Goal: Use online tool/utility: Utilize a website feature to perform a specific function

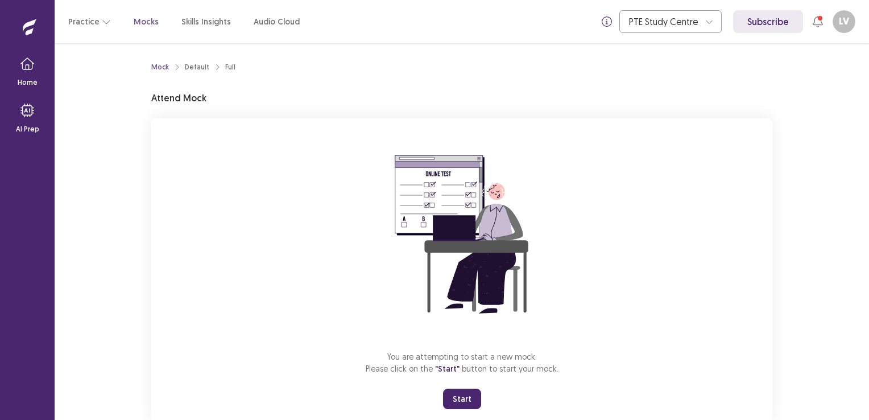
click at [451, 395] on button "Start" at bounding box center [462, 399] width 38 height 20
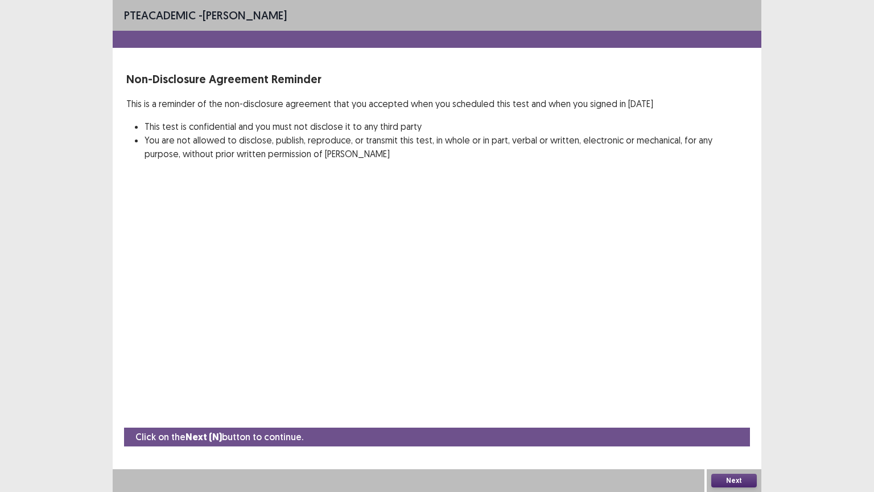
click at [737, 419] on button "Next" at bounding box center [734, 480] width 46 height 14
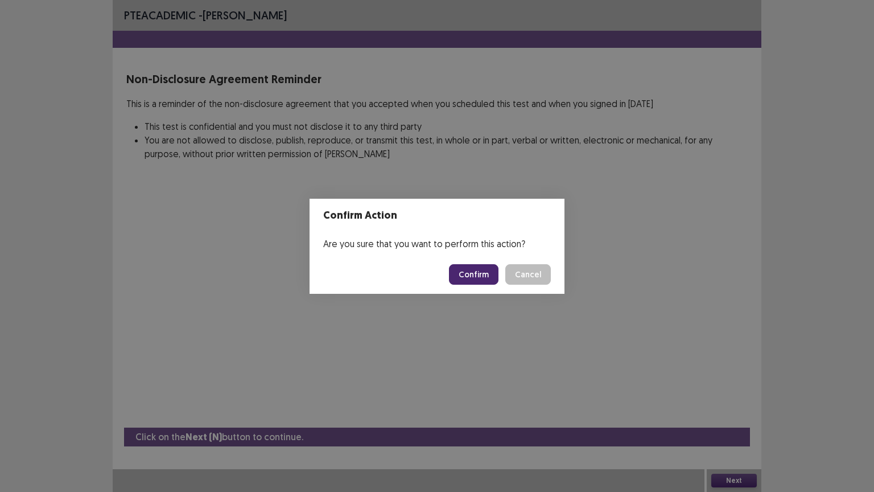
click at [471, 279] on button "Confirm" at bounding box center [473, 274] width 49 height 20
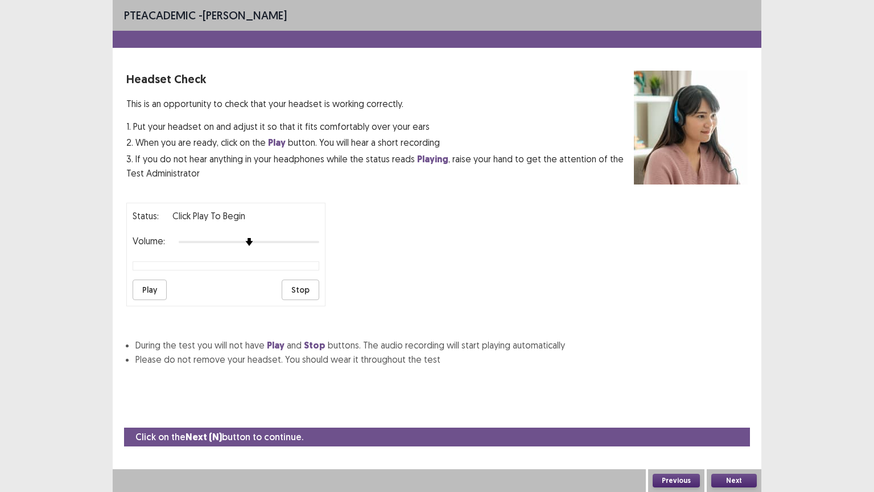
click at [725, 419] on button "Next" at bounding box center [734, 480] width 46 height 14
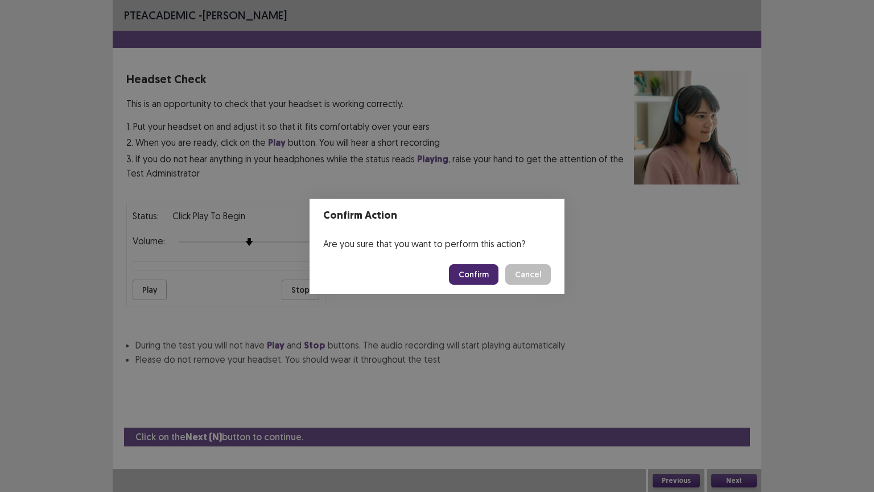
click at [466, 271] on button "Confirm" at bounding box center [473, 274] width 49 height 20
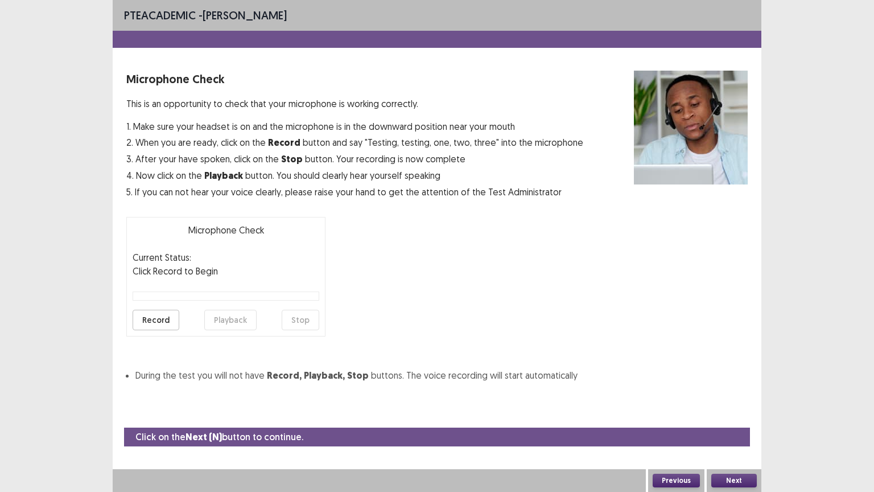
click at [728, 419] on button "Next" at bounding box center [734, 480] width 46 height 14
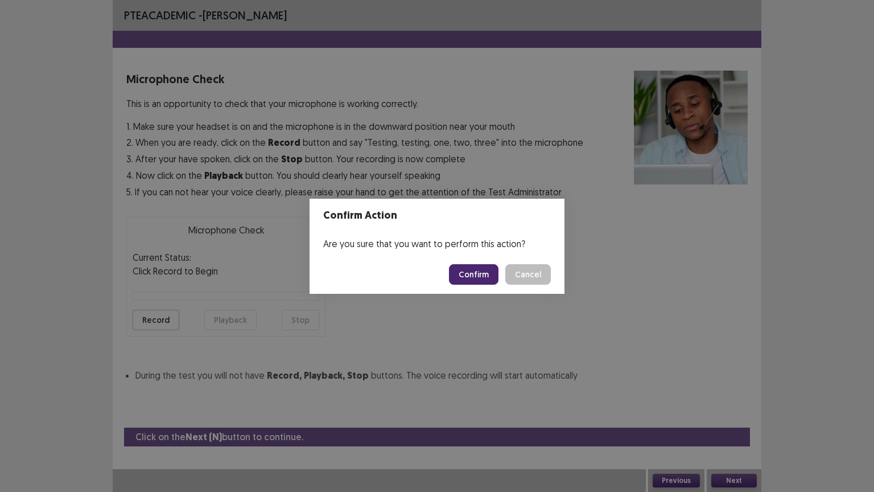
click at [481, 277] on button "Confirm" at bounding box center [473, 274] width 49 height 20
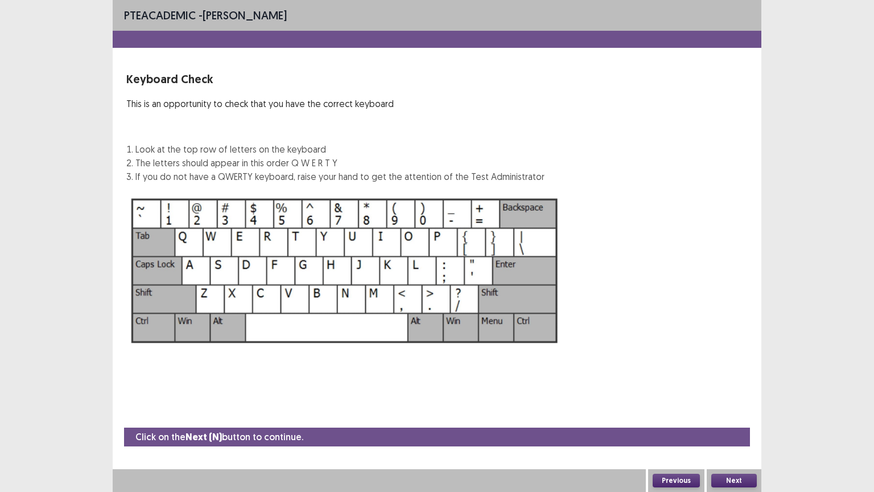
click at [740, 419] on button "Next" at bounding box center [734, 480] width 46 height 14
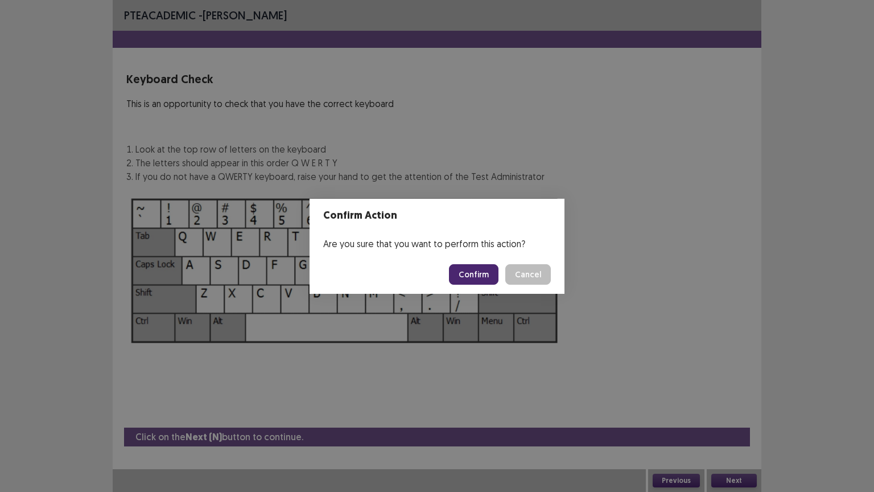
click at [480, 274] on button "Confirm" at bounding box center [473, 274] width 49 height 20
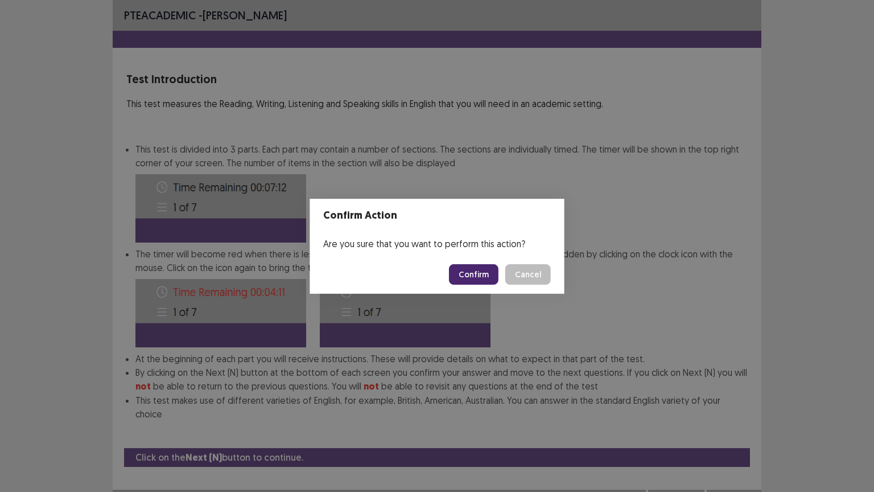
scroll to position [1, 0]
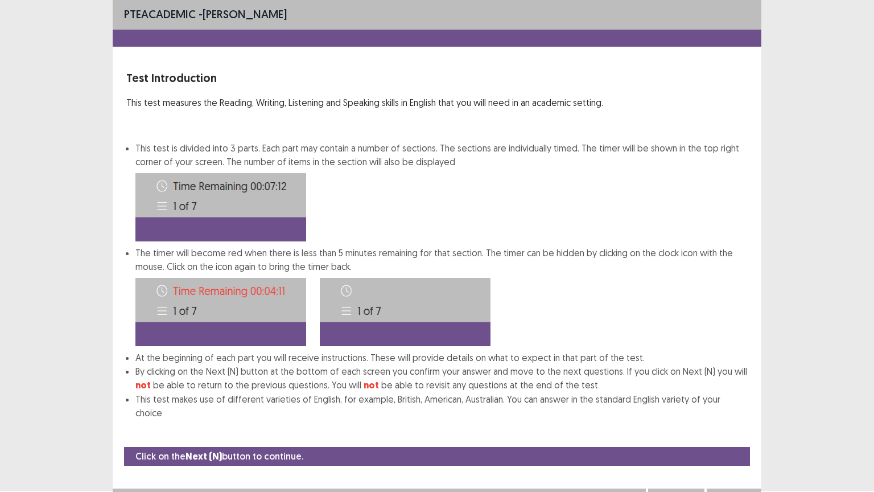
click at [731, 419] on button "Next" at bounding box center [734, 500] width 46 height 14
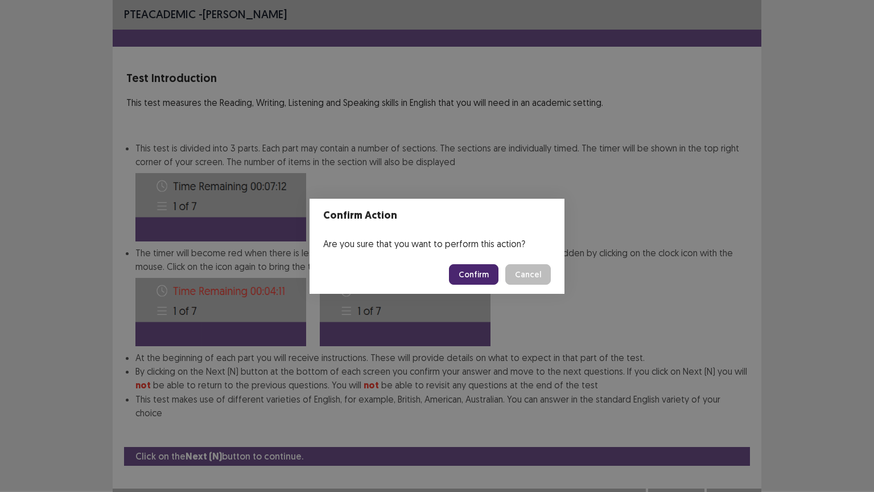
click at [466, 276] on button "Confirm" at bounding box center [473, 274] width 49 height 20
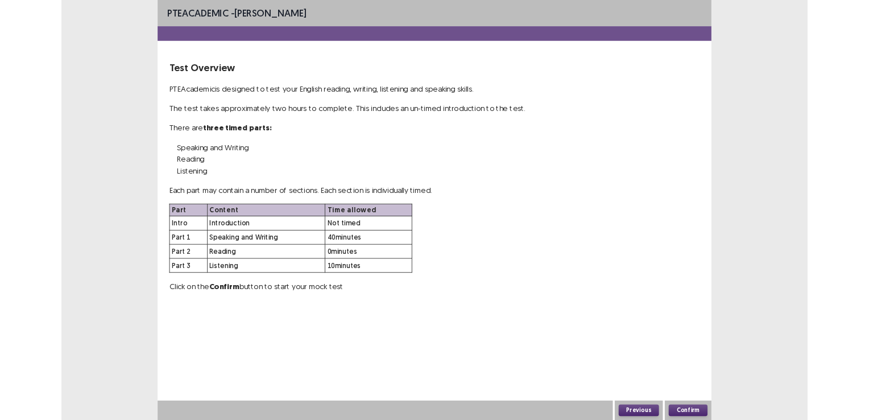
scroll to position [0, 0]
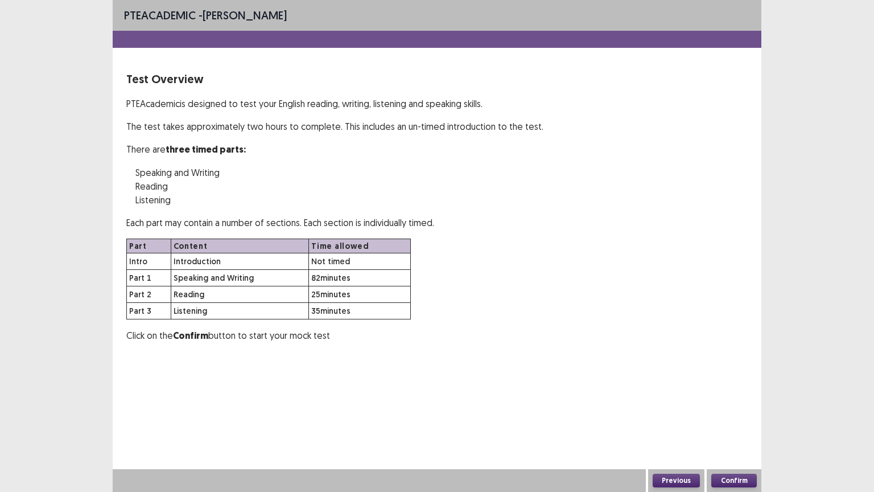
click at [749, 419] on button "Confirm" at bounding box center [734, 480] width 46 height 14
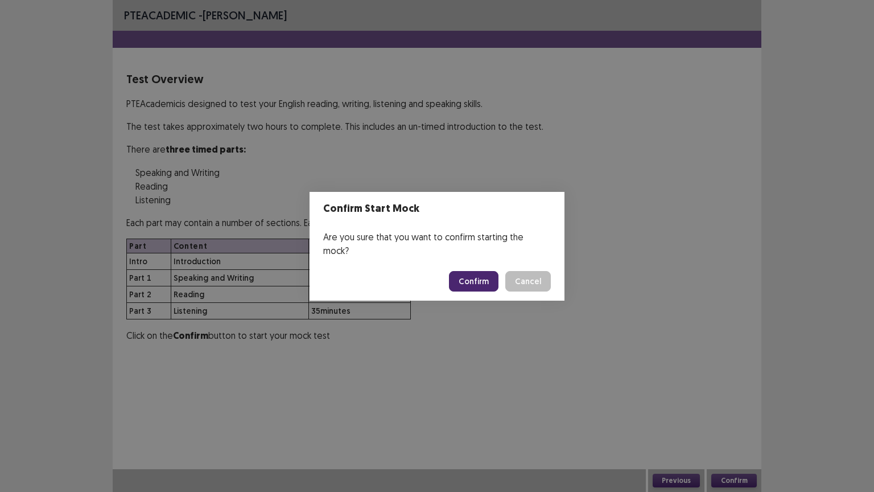
click at [484, 271] on button "Confirm" at bounding box center [473, 281] width 49 height 20
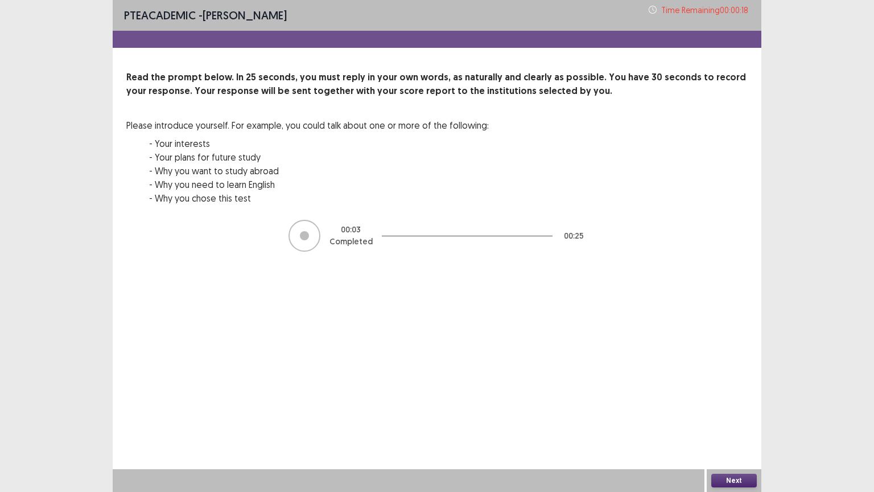
click at [723, 419] on button "Next" at bounding box center [734, 480] width 46 height 14
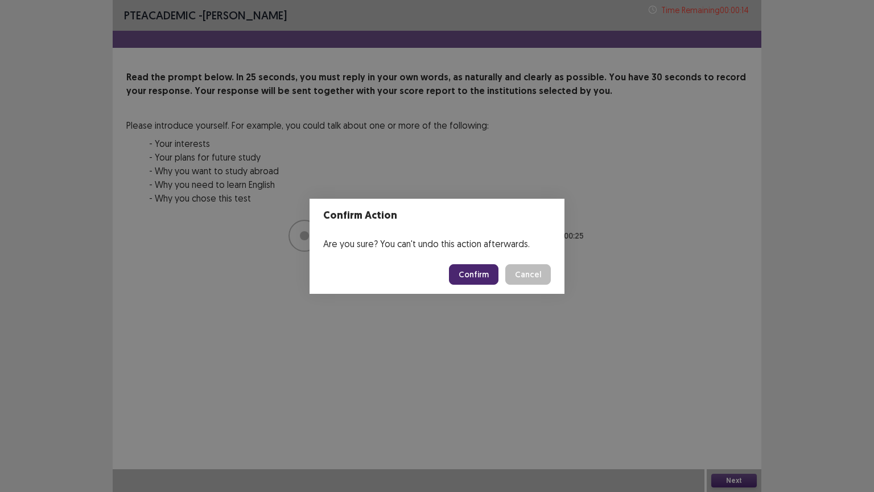
click at [466, 279] on button "Confirm" at bounding box center [473, 274] width 49 height 20
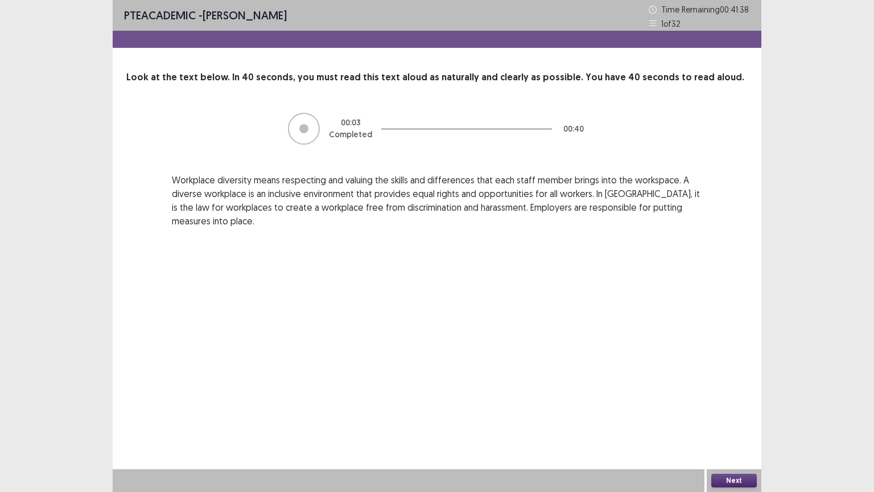
click at [733, 419] on button "Next" at bounding box center [734, 480] width 46 height 14
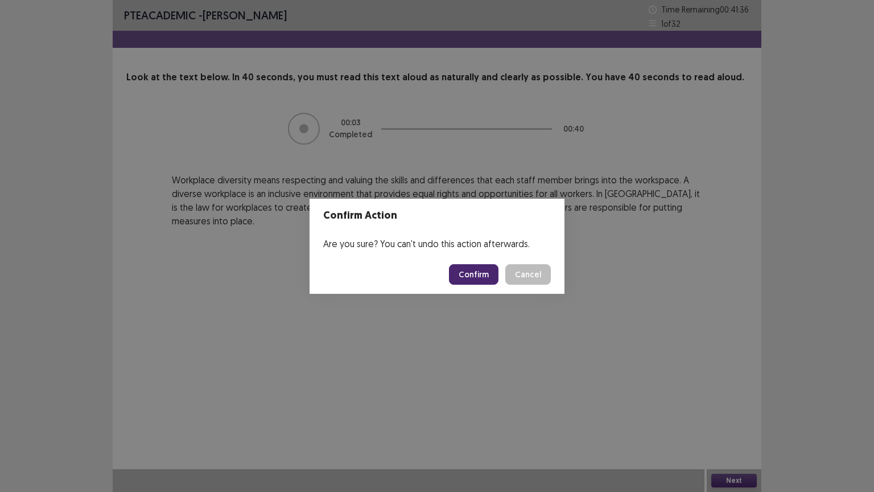
click at [478, 280] on button "Confirm" at bounding box center [473, 274] width 49 height 20
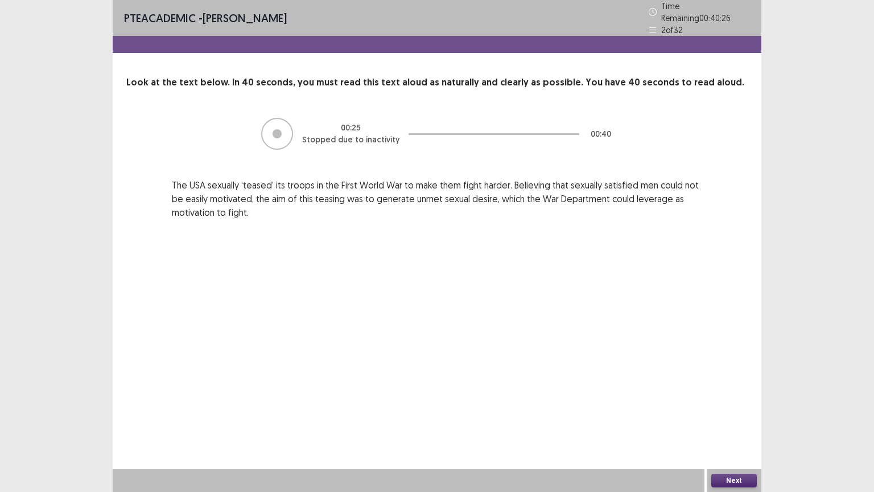
click at [737, 419] on button "Next" at bounding box center [734, 480] width 46 height 14
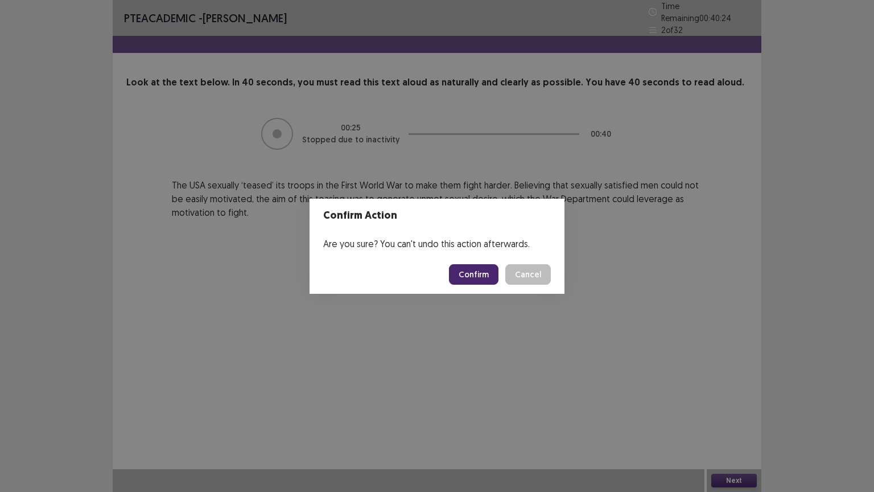
click at [461, 273] on button "Confirm" at bounding box center [473, 274] width 49 height 20
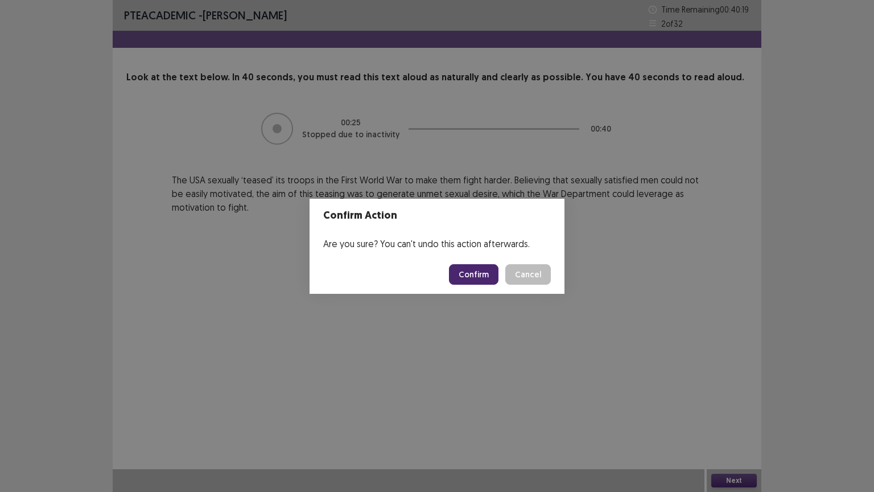
click at [461, 273] on button "Confirm" at bounding box center [473, 274] width 49 height 20
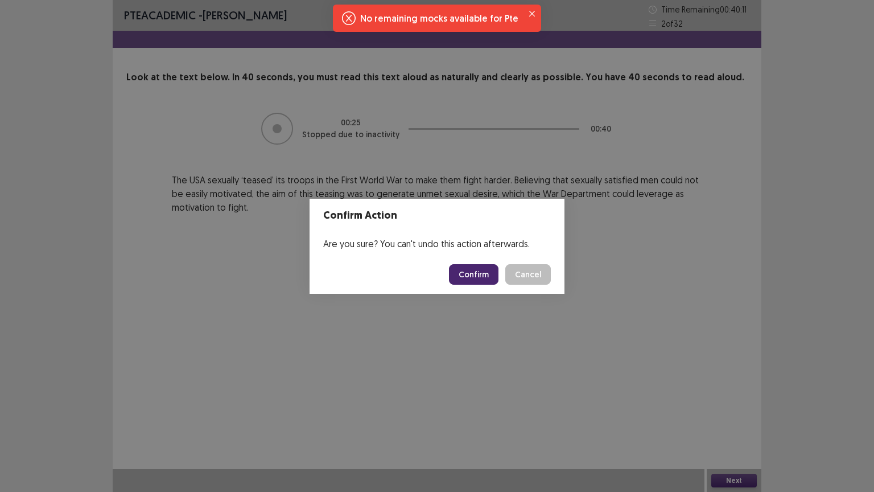
click at [461, 273] on button "Confirm" at bounding box center [473, 274] width 49 height 20
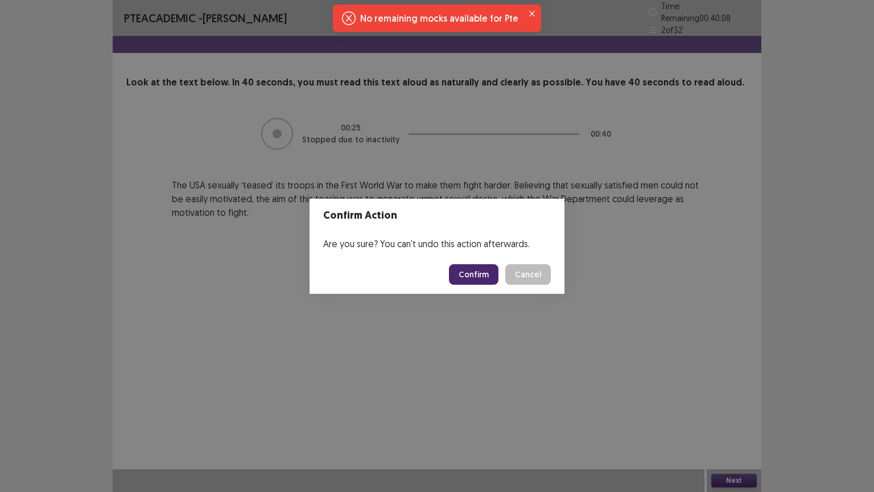
click at [493, 14] on div "No remaining mocks available for Pte" at bounding box center [439, 18] width 158 height 14
click at [529, 12] on icon "Close" at bounding box center [532, 14] width 6 height 6
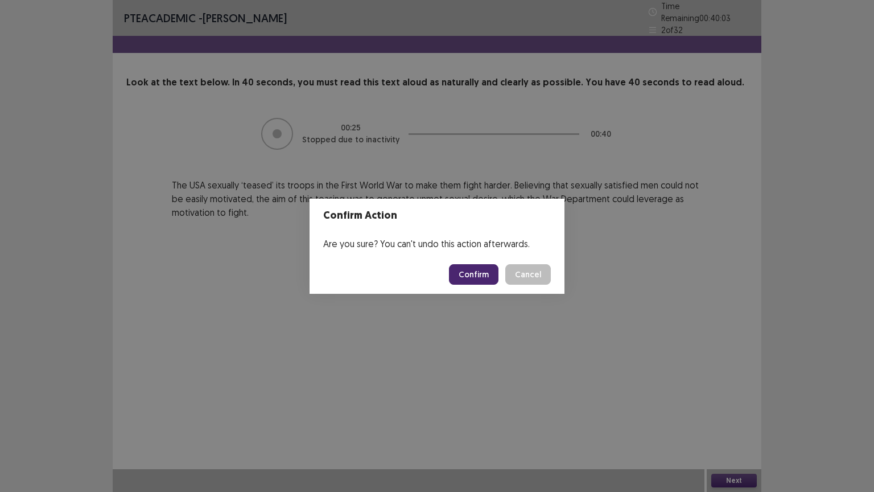
click at [475, 270] on button "Confirm" at bounding box center [473, 274] width 49 height 20
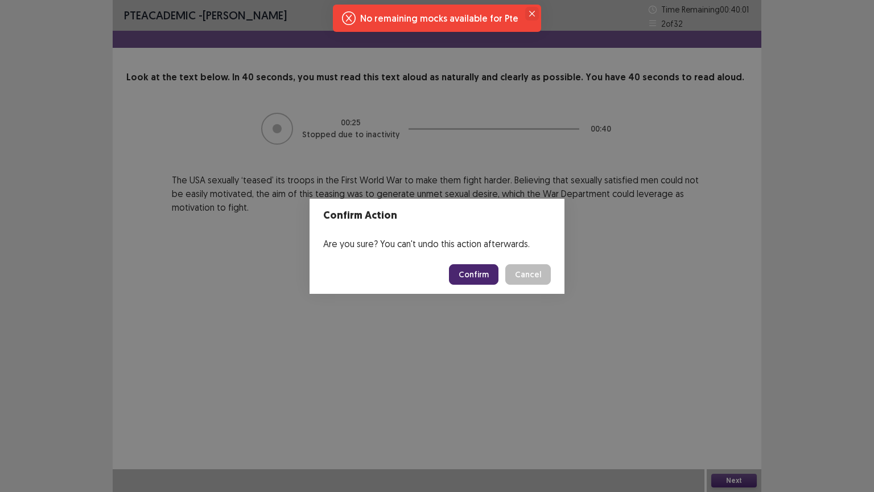
click at [529, 13] on icon "Close" at bounding box center [532, 14] width 6 height 6
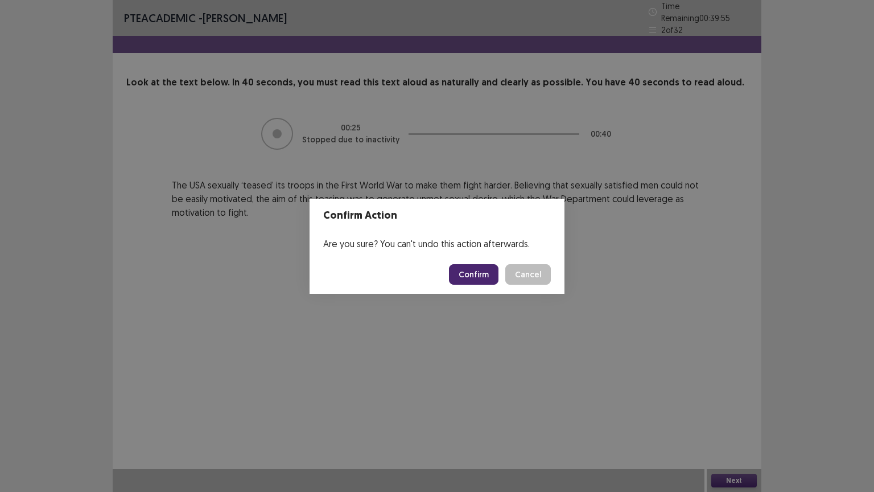
click at [485, 279] on button "Confirm" at bounding box center [473, 274] width 49 height 20
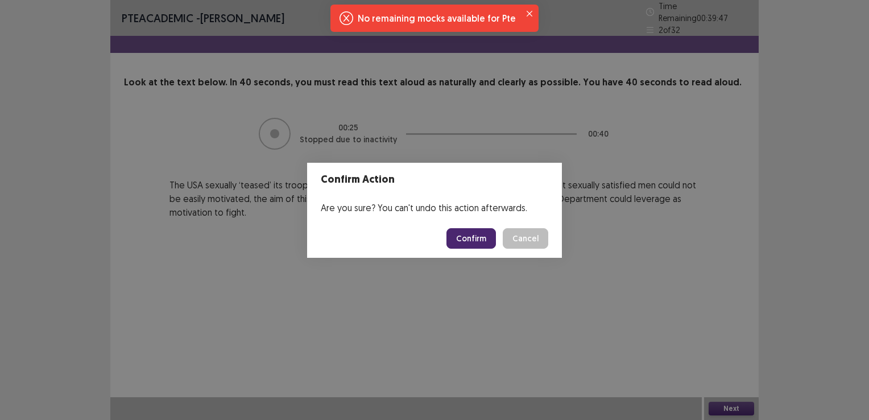
click at [476, 237] on button "Confirm" at bounding box center [471, 238] width 49 height 20
